Goal: Task Accomplishment & Management: Use online tool/utility

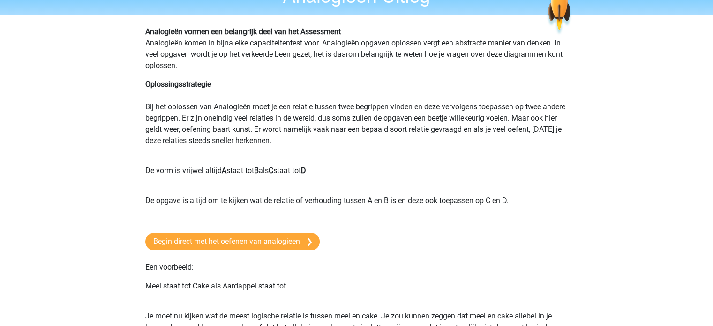
scroll to position [52, 0]
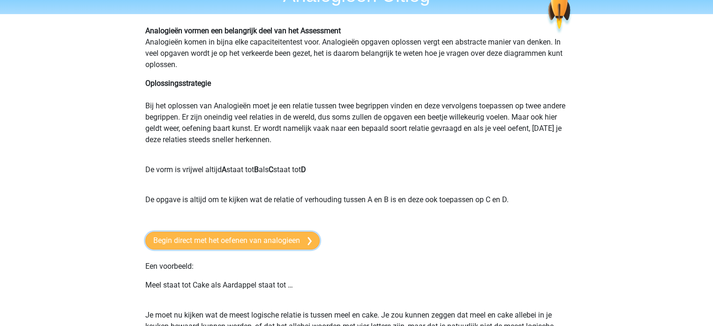
click at [293, 245] on link "Begin direct met het oefenen van analogieen" at bounding box center [232, 241] width 174 height 18
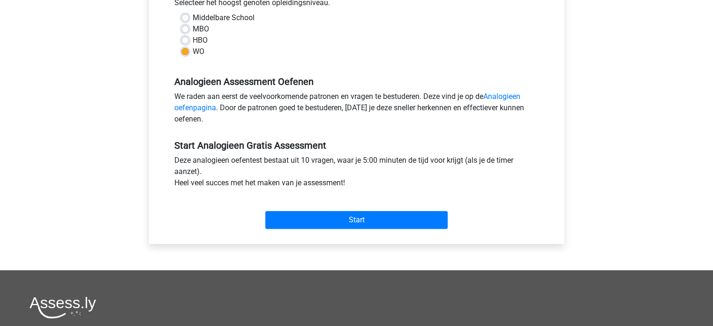
scroll to position [223, 0]
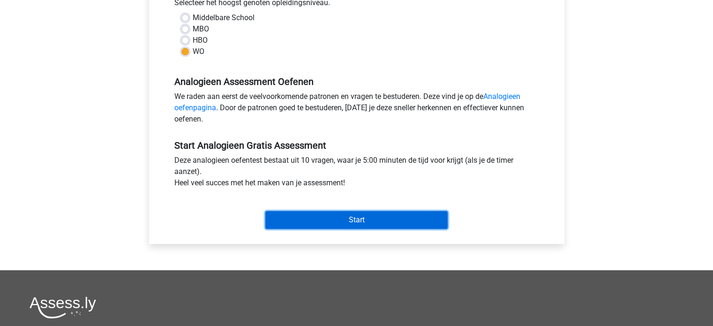
click at [353, 221] on input "Start" at bounding box center [356, 220] width 182 height 18
